Goal: Task Accomplishment & Management: Use online tool/utility

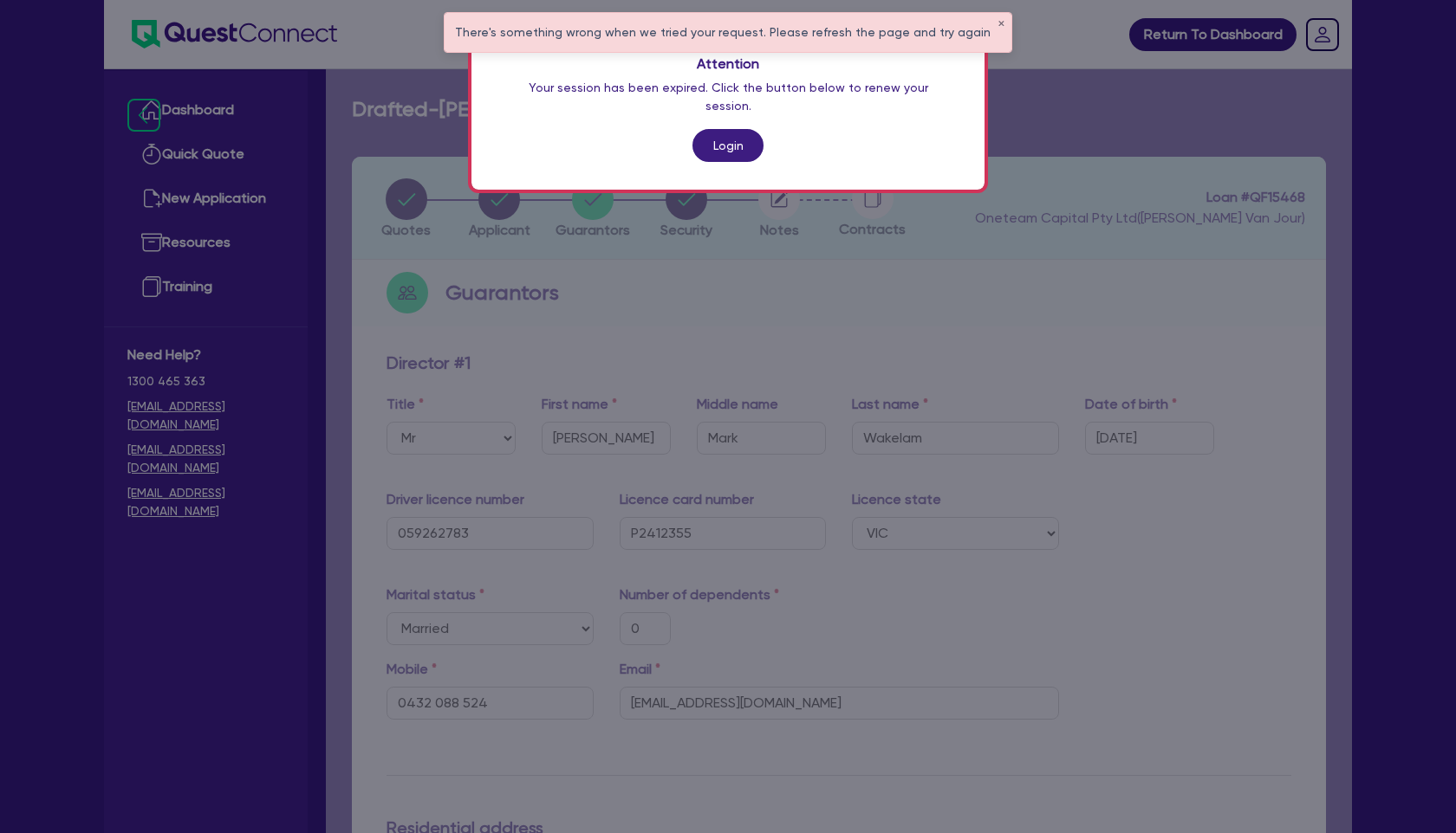
click at [730, 135] on link "Login" at bounding box center [728, 146] width 72 height 33
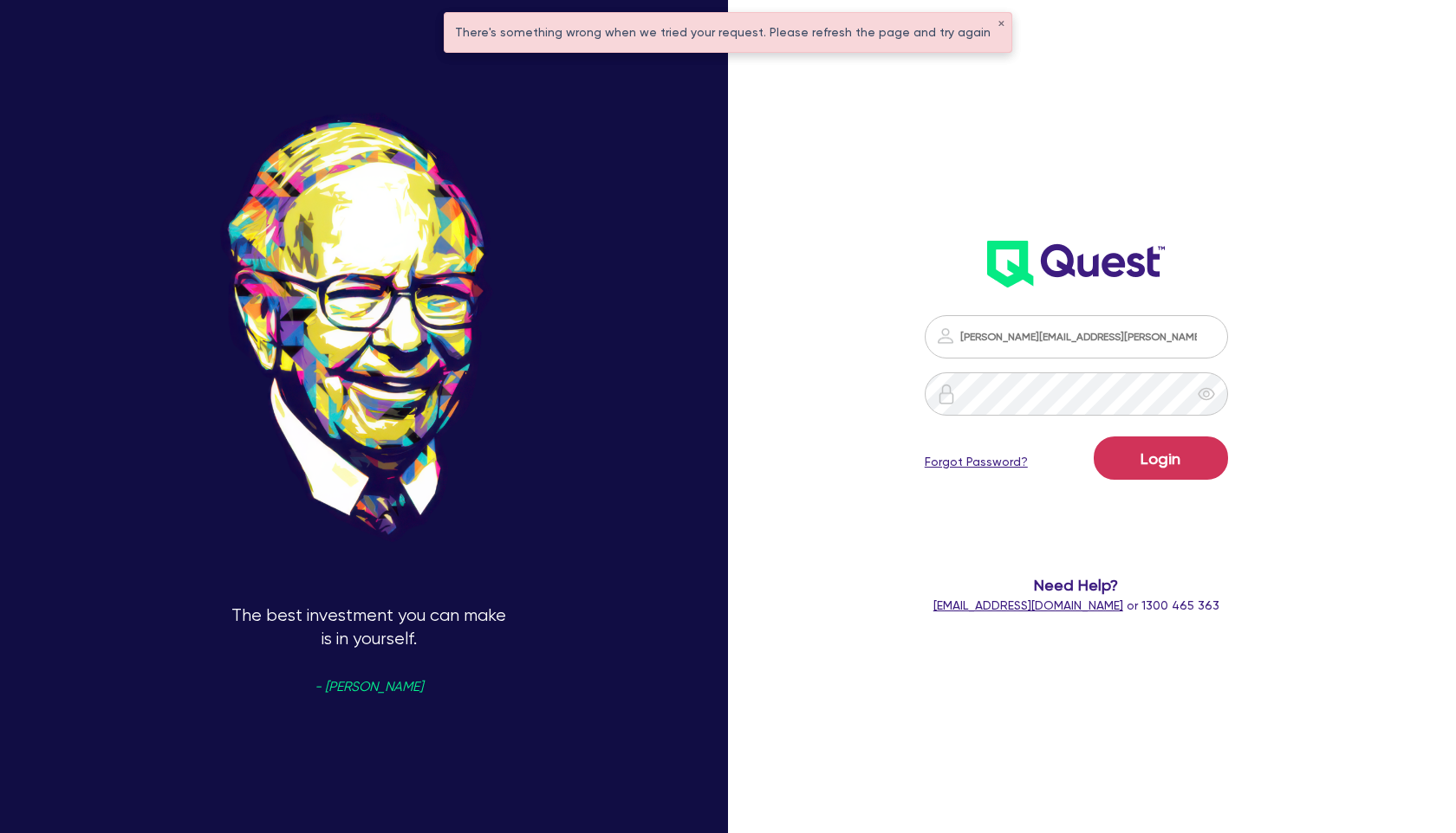
click at [1156, 486] on div "Login Forgot Password?" at bounding box center [1076, 461] width 303 height 50
click at [1155, 453] on button "Login" at bounding box center [1161, 457] width 135 height 43
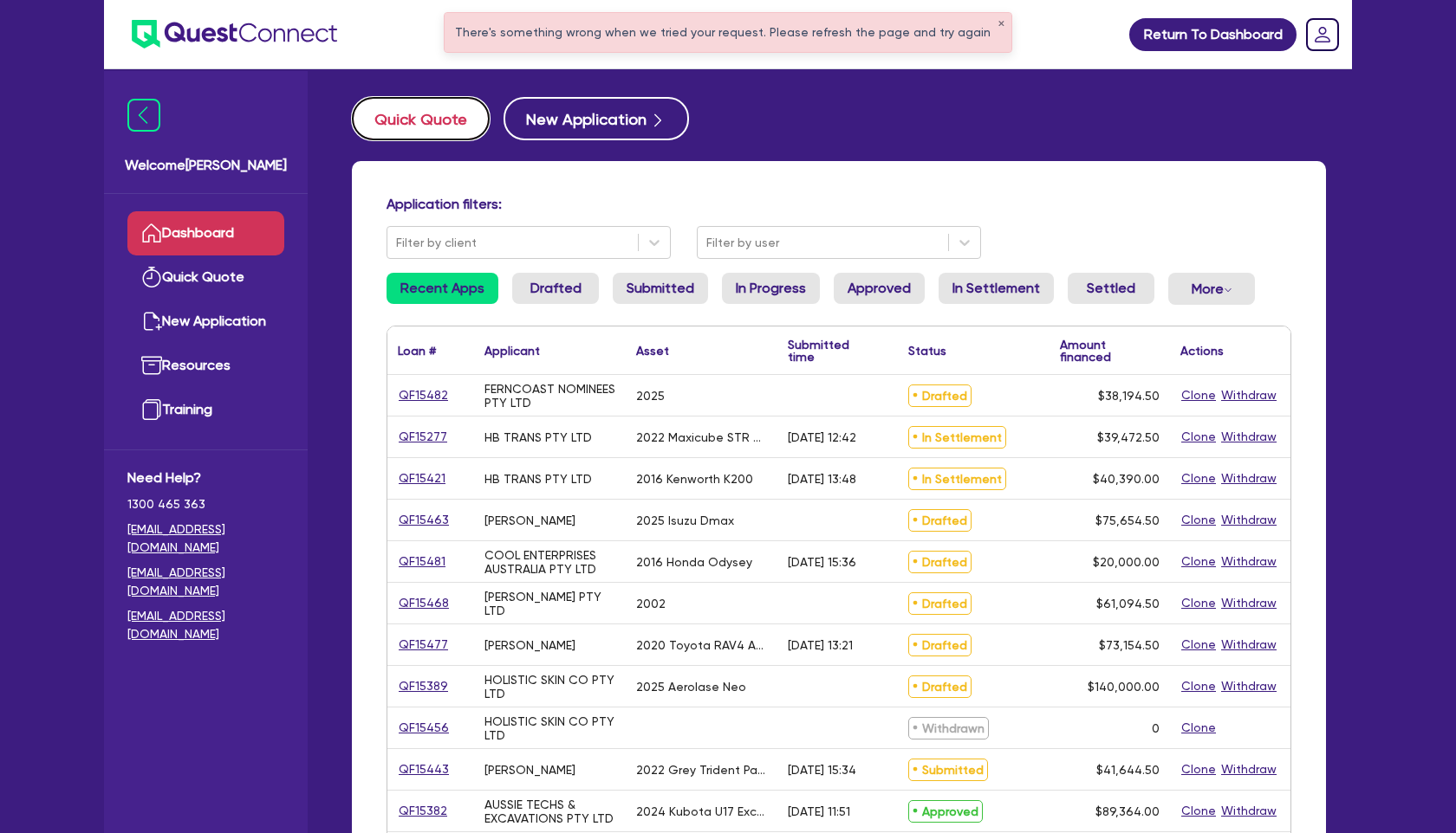
click at [441, 110] on button "Quick Quote" at bounding box center [421, 118] width 138 height 43
select select "Other"
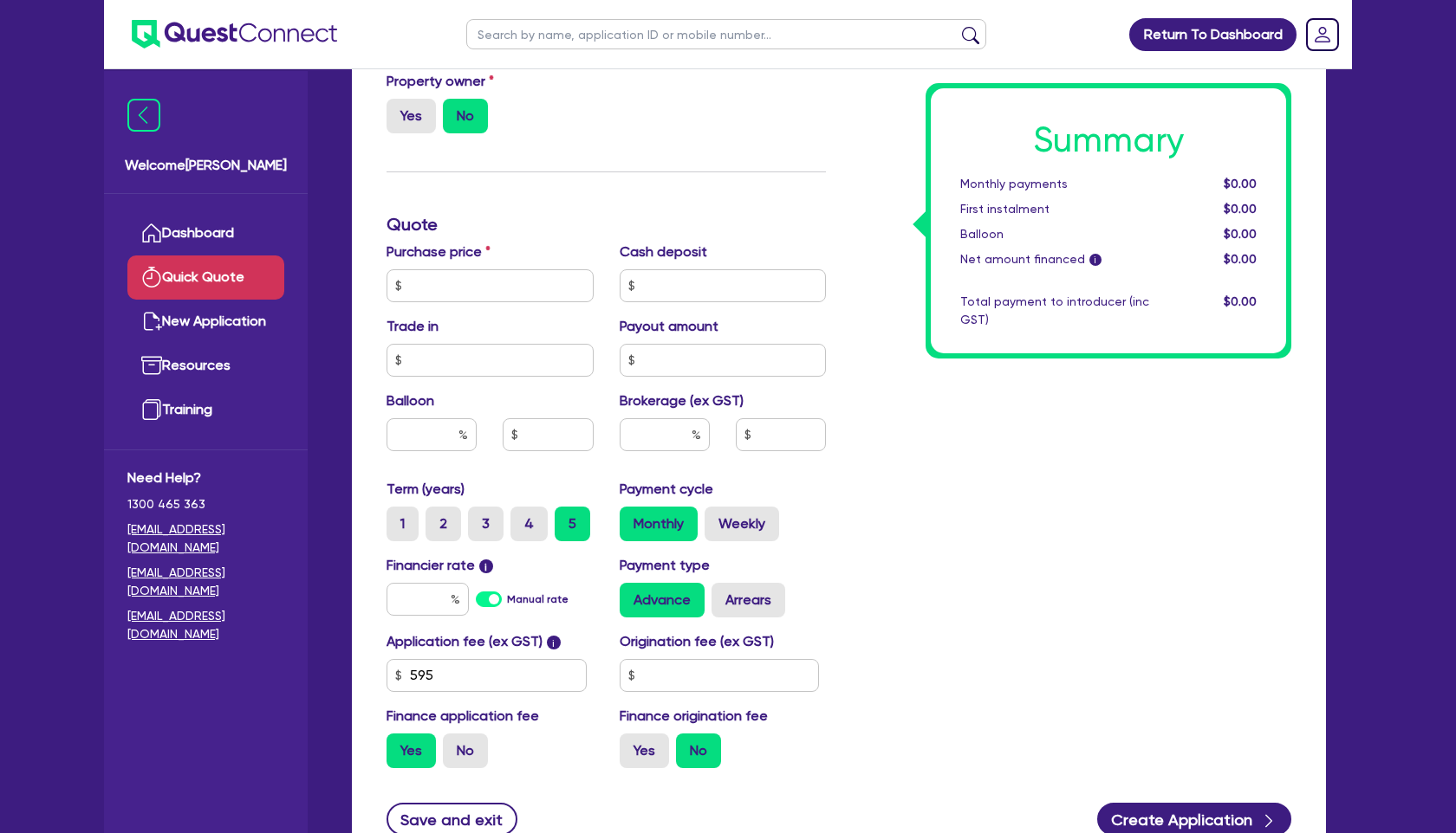
scroll to position [526, 0]
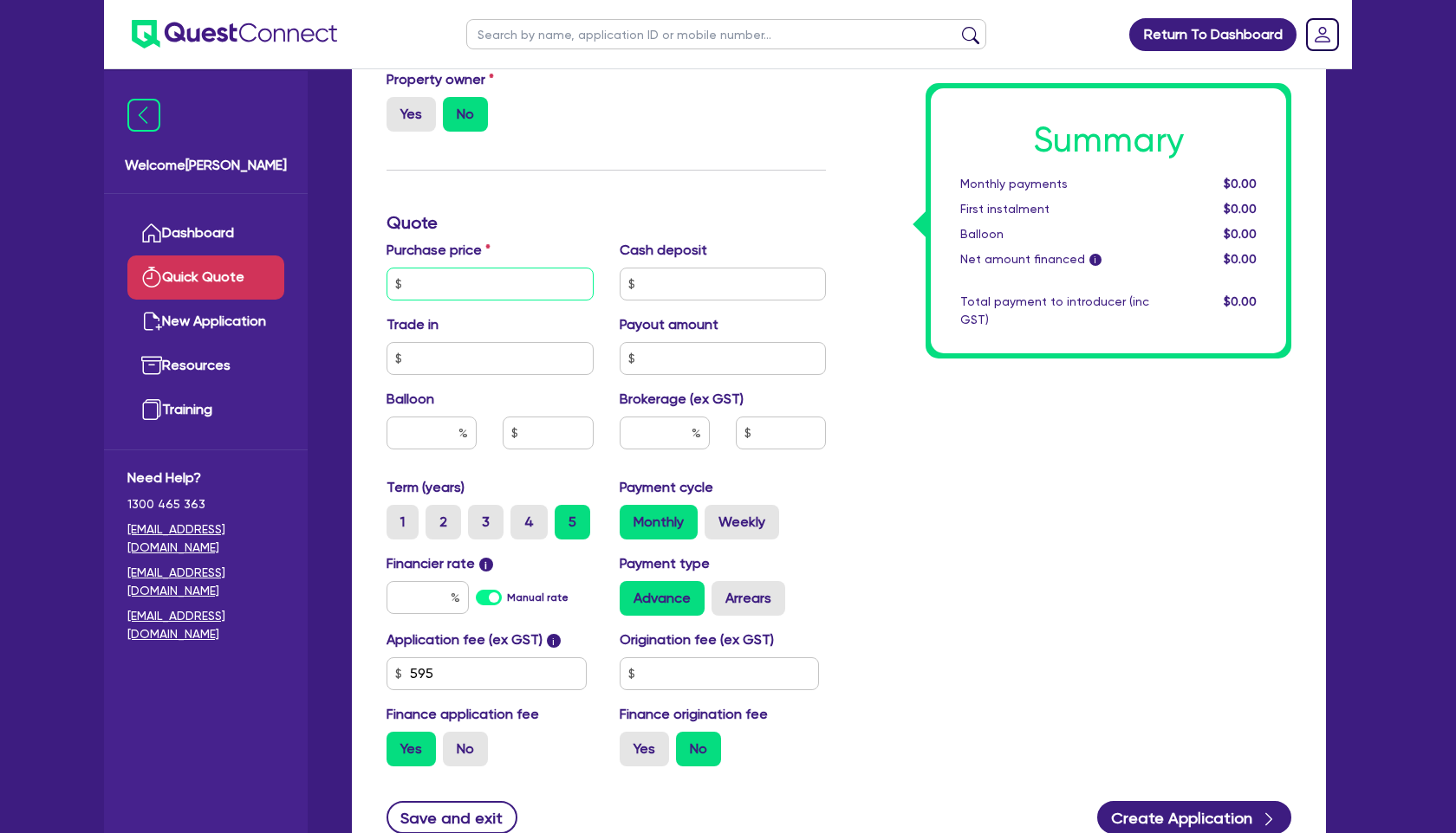
click at [476, 278] on input "text" at bounding box center [491, 284] width 207 height 33
type input "110,000"
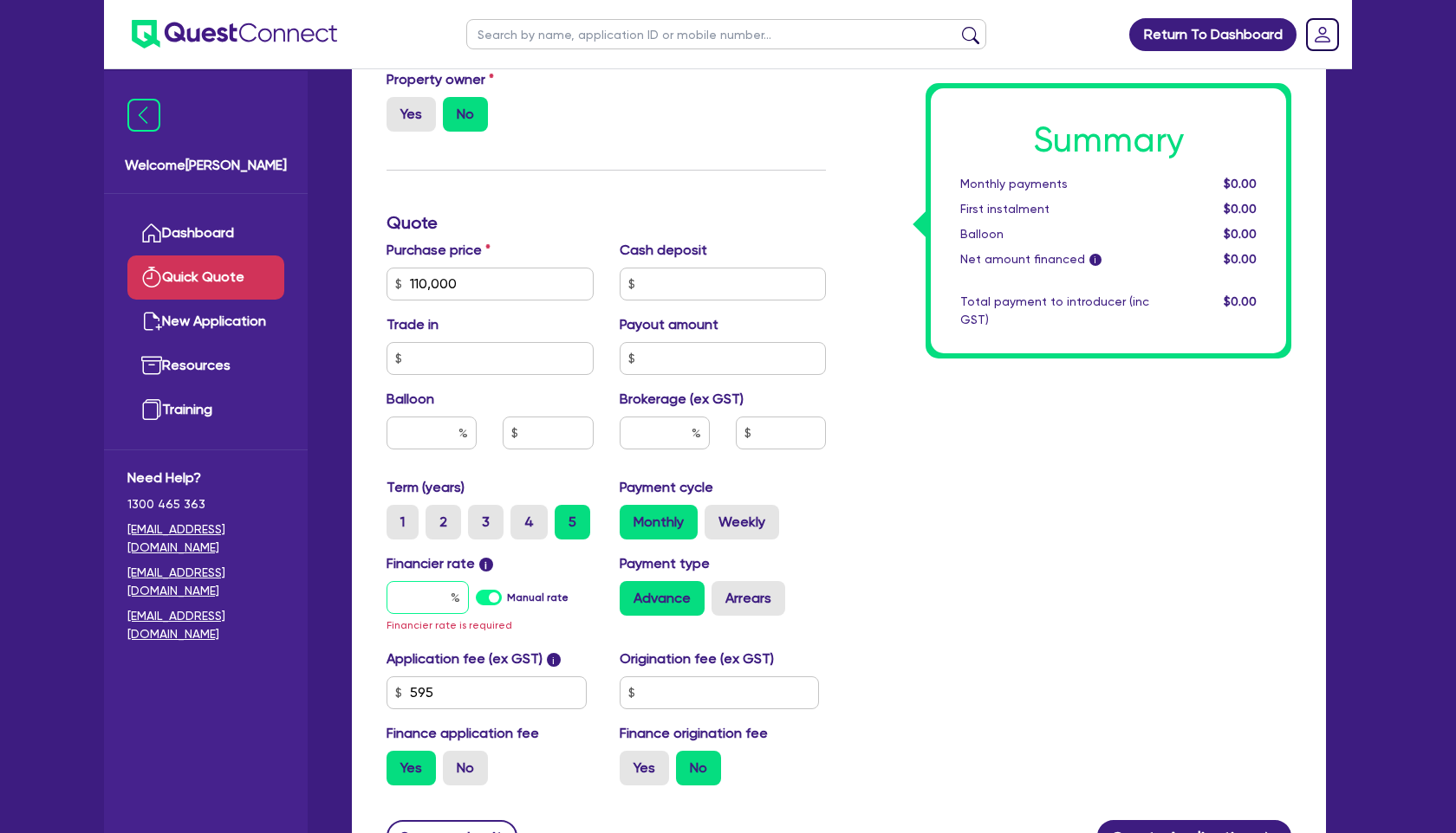
click at [431, 603] on input "text" at bounding box center [428, 597] width 83 height 33
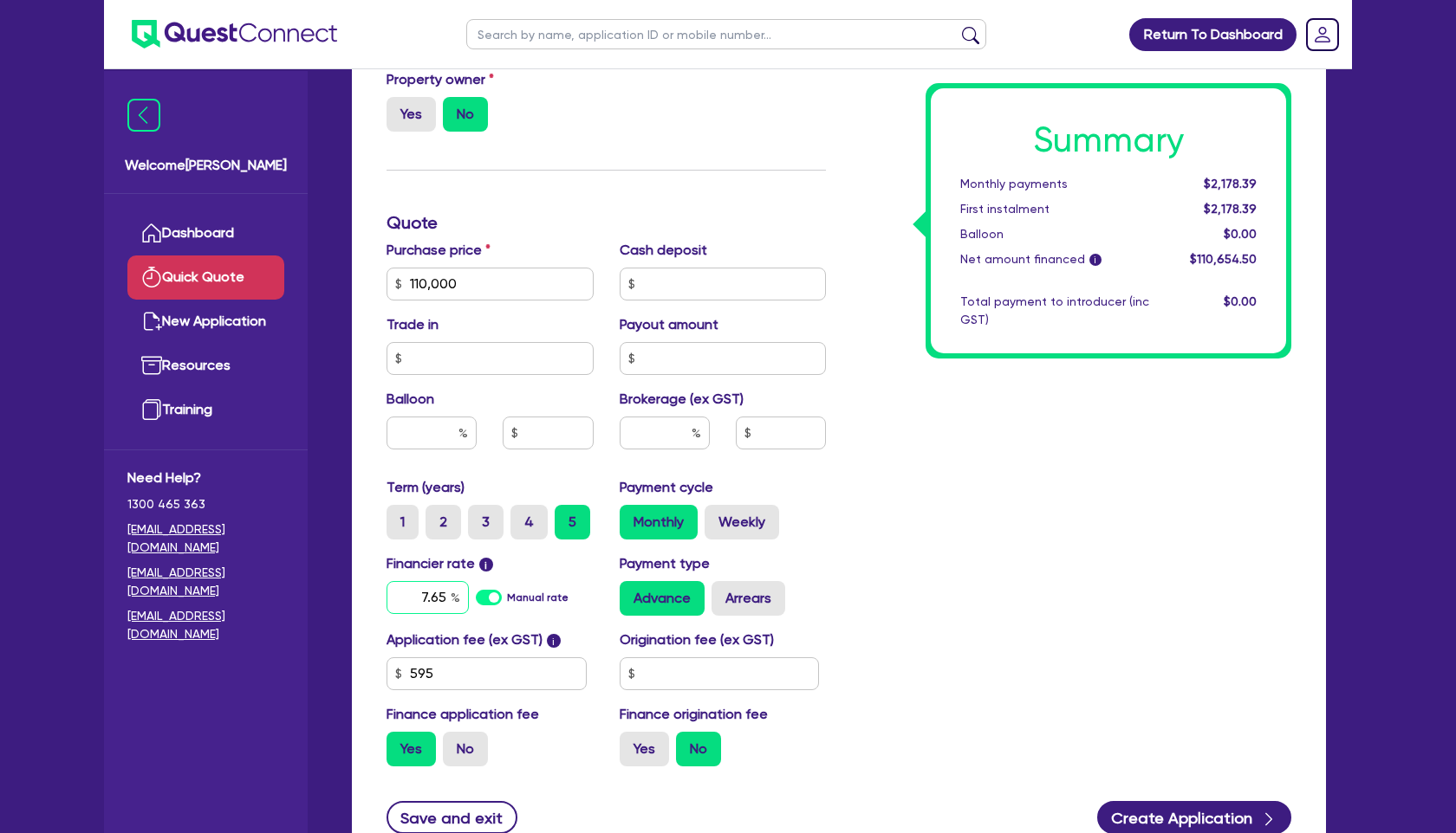
type input "7.65"
click at [944, 668] on div "Summary Monthly payments $2,211.09 First instalment $2,211.09 Balloon $0.00 Net…" at bounding box center [1072, 223] width 466 height 1115
click at [664, 427] on input "text" at bounding box center [665, 433] width 90 height 33
type input "2"
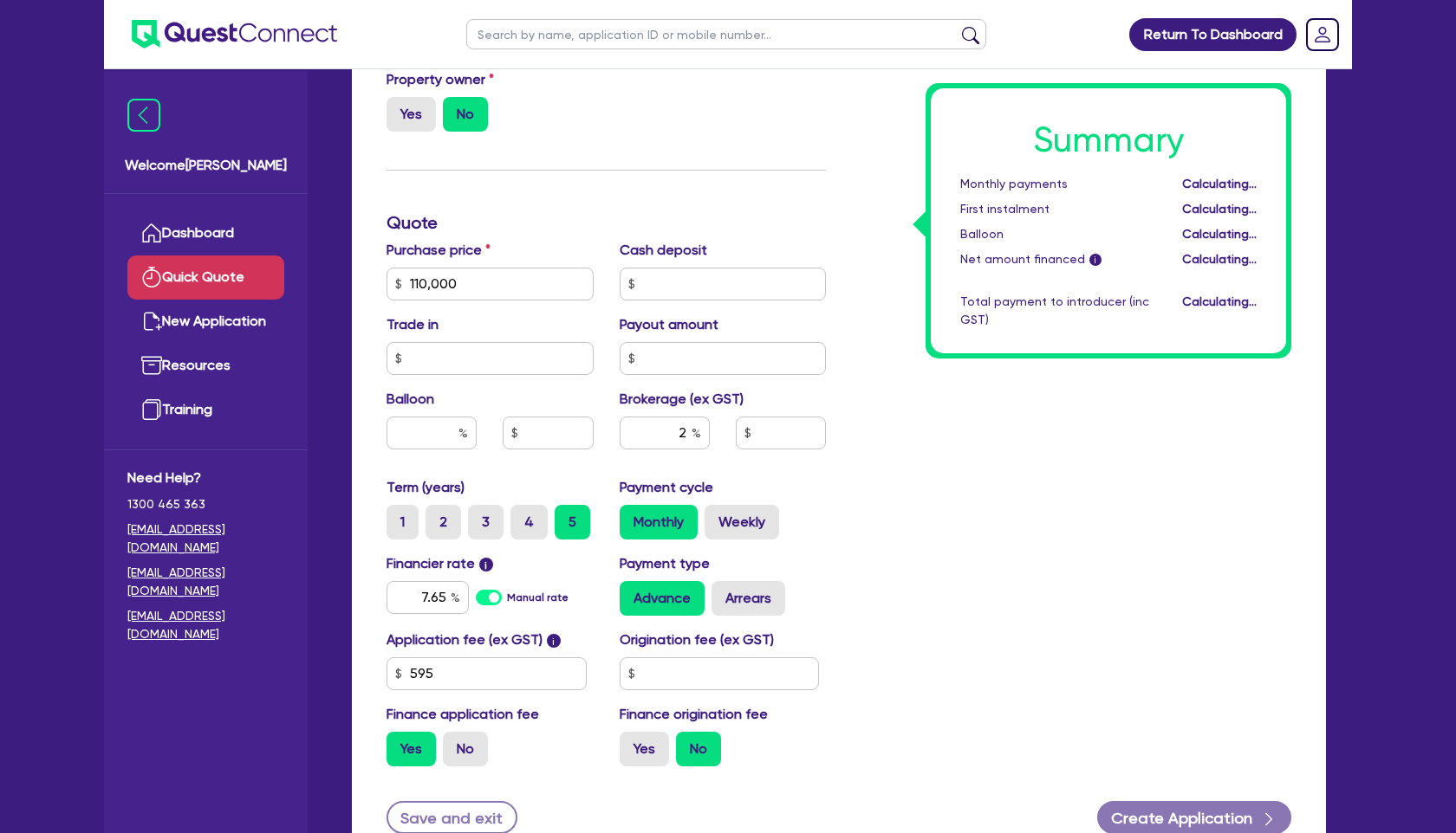
click at [964, 540] on div "Summary Monthly payments Calculating... First instalment Calculating... Balloon…" at bounding box center [1072, 223] width 466 height 1115
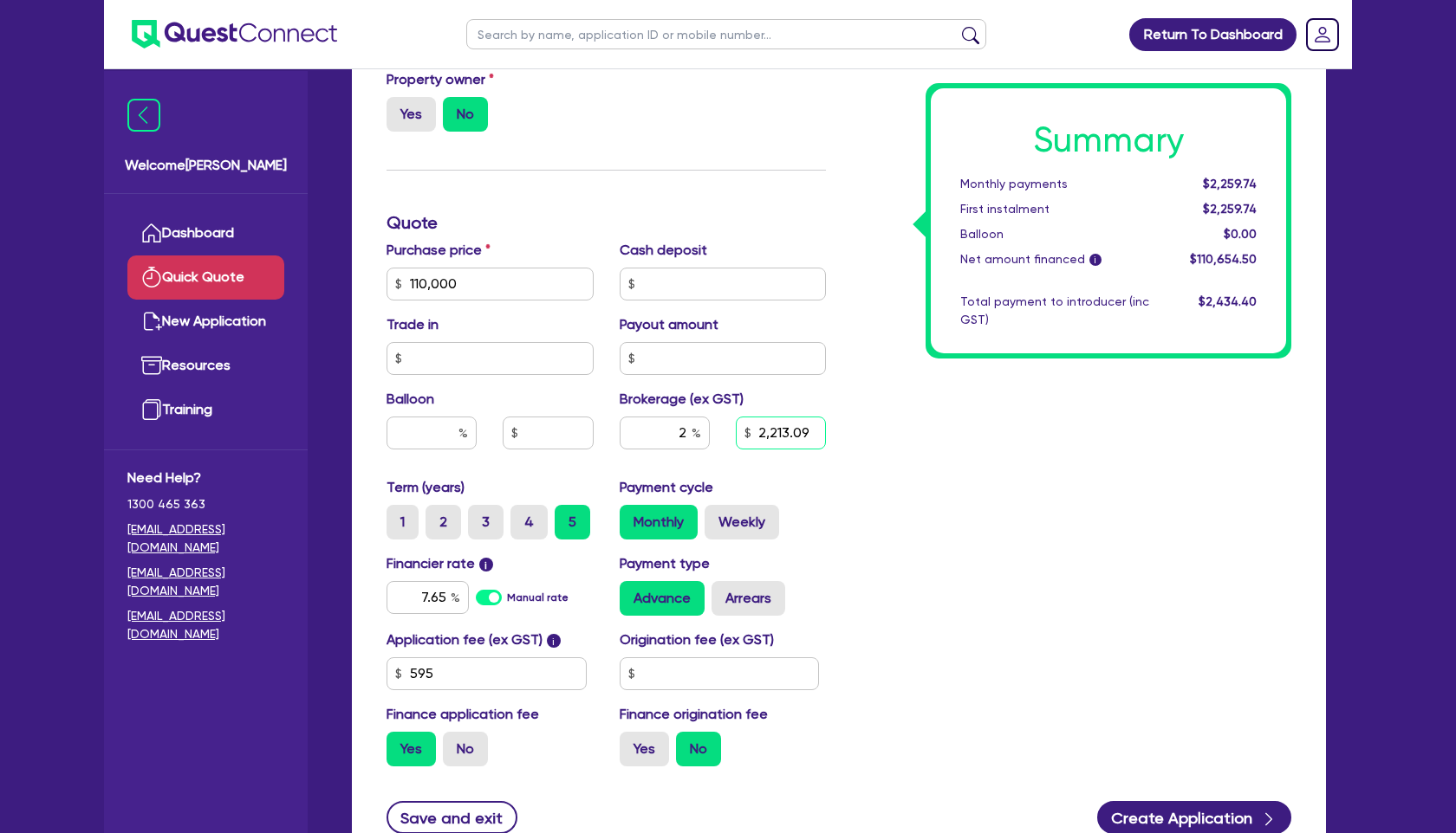
drag, startPoint x: 761, startPoint y: 433, endPoint x: 944, endPoint y: 442, distance: 183.2
click at [944, 442] on div "Funding Options Who will be funding this deal? Select I will fund 100% I will c…" at bounding box center [838, 223] width 931 height 1115
type input "2,213.09"
click at [448, 754] on label "No" at bounding box center [465, 750] width 45 height 35
click at [448, 743] on input "No" at bounding box center [448, 738] width 11 height 11
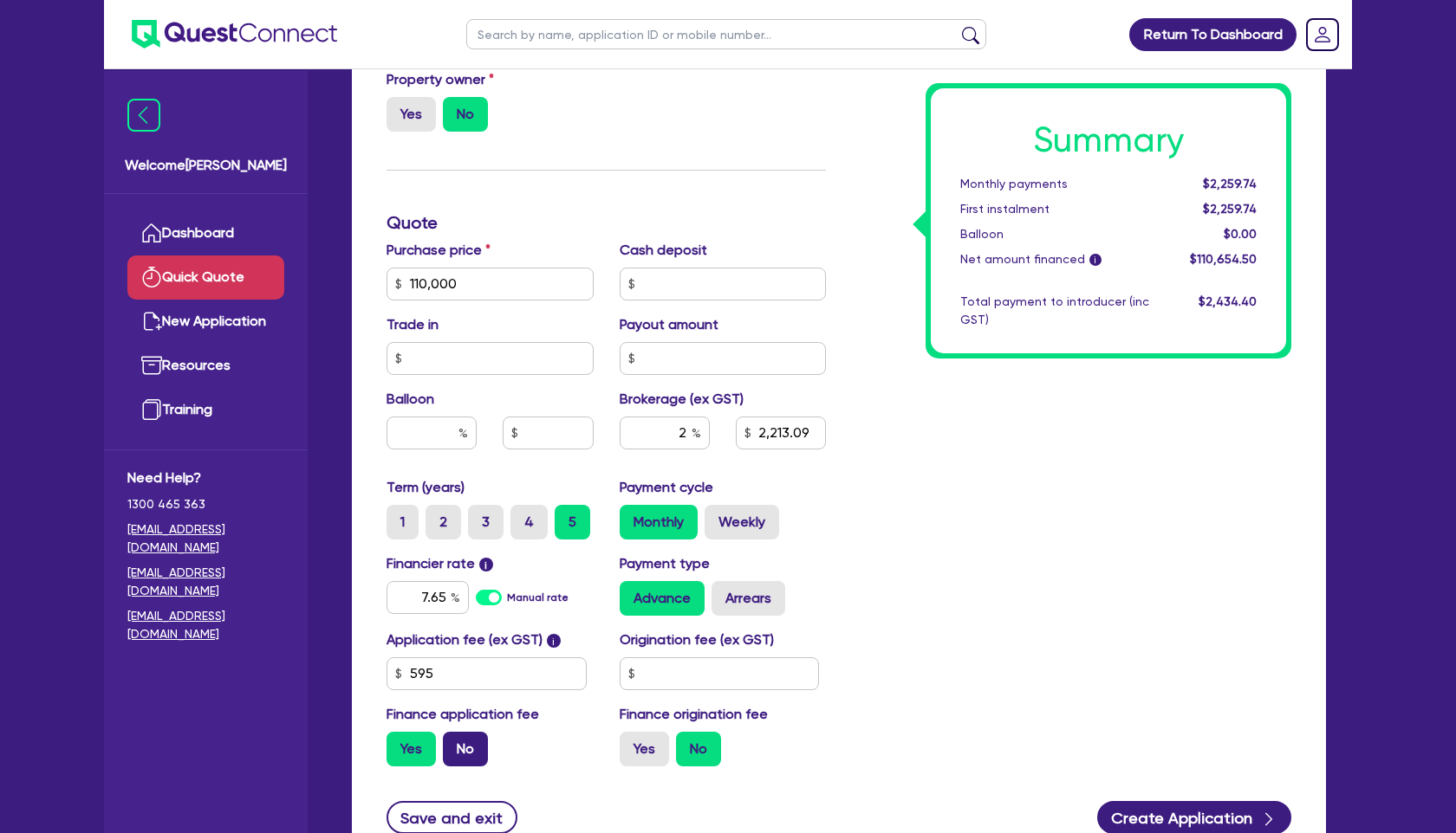
radio input "true"
drag, startPoint x: 804, startPoint y: 439, endPoint x: 682, endPoint y: 439, distance: 122.0
click at [682, 439] on div "2 2,200" at bounding box center [723, 440] width 233 height 47
type input "3,000"
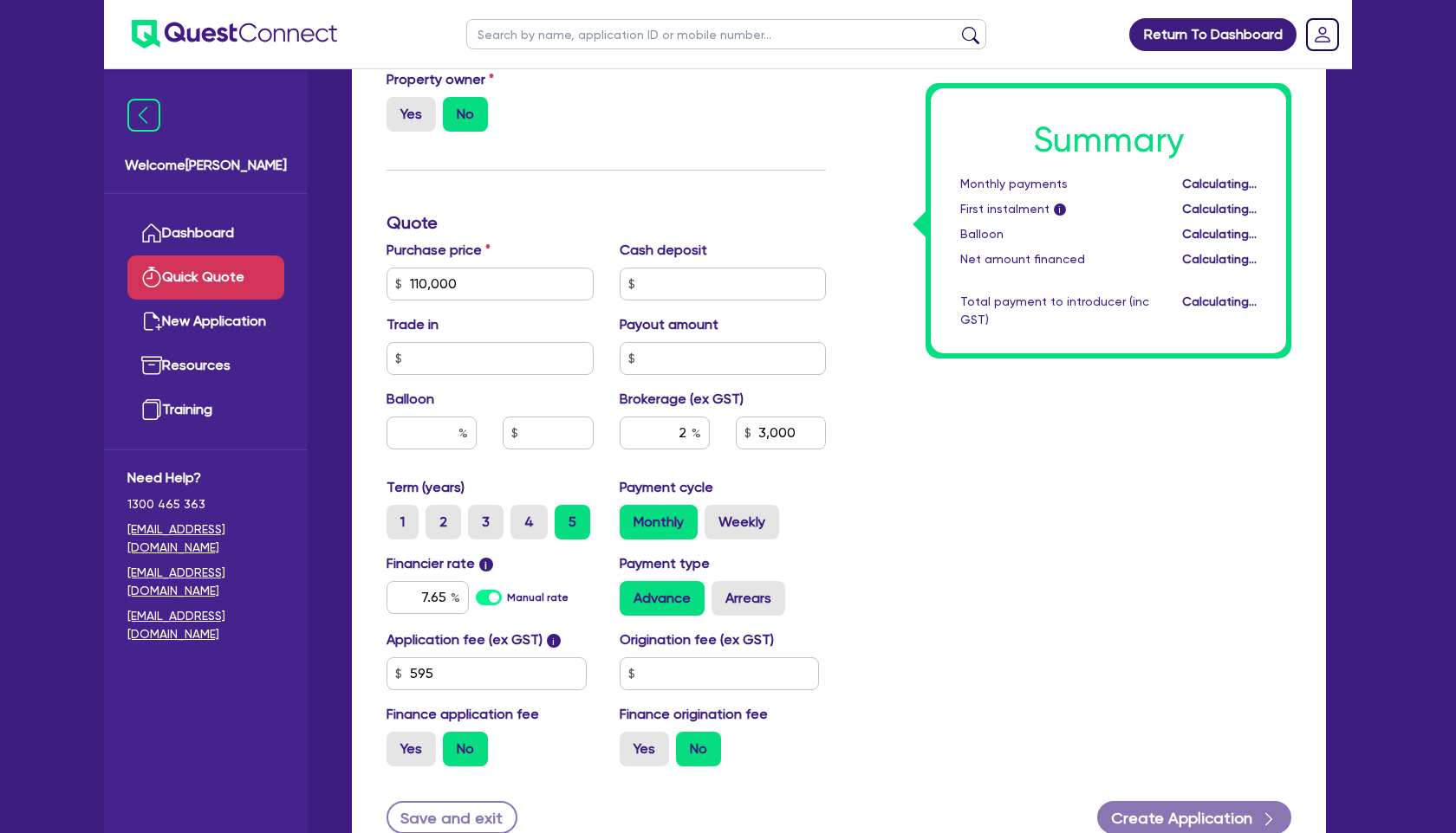
click at [933, 483] on div "Summary Monthly payments Calculating... First instalment i Calculating... Ballo…" at bounding box center [1072, 223] width 466 height 1115
type input "2.72"
type input "3,000"
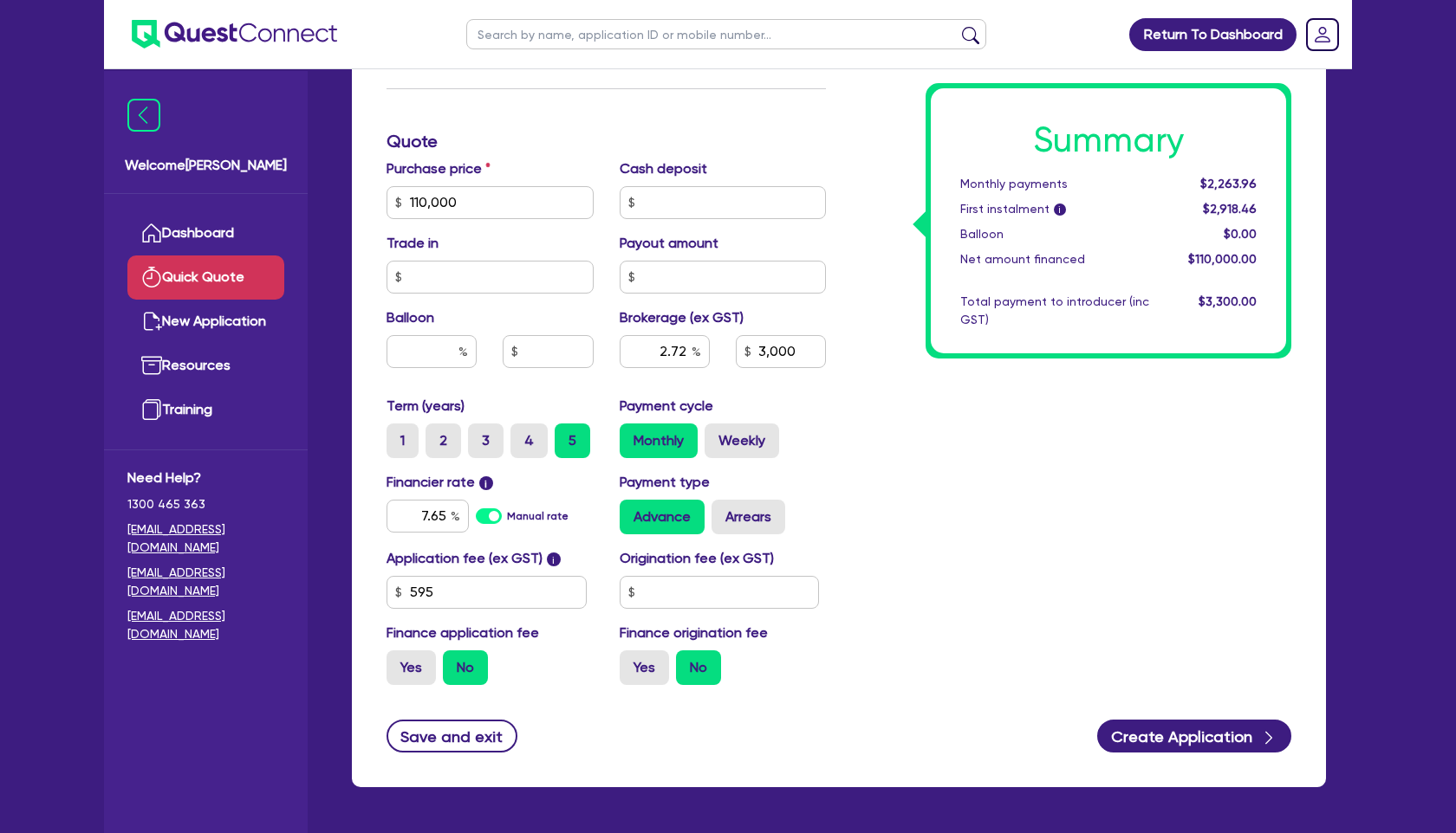
scroll to position [611, 0]
